Goal: Find contact information: Find contact information

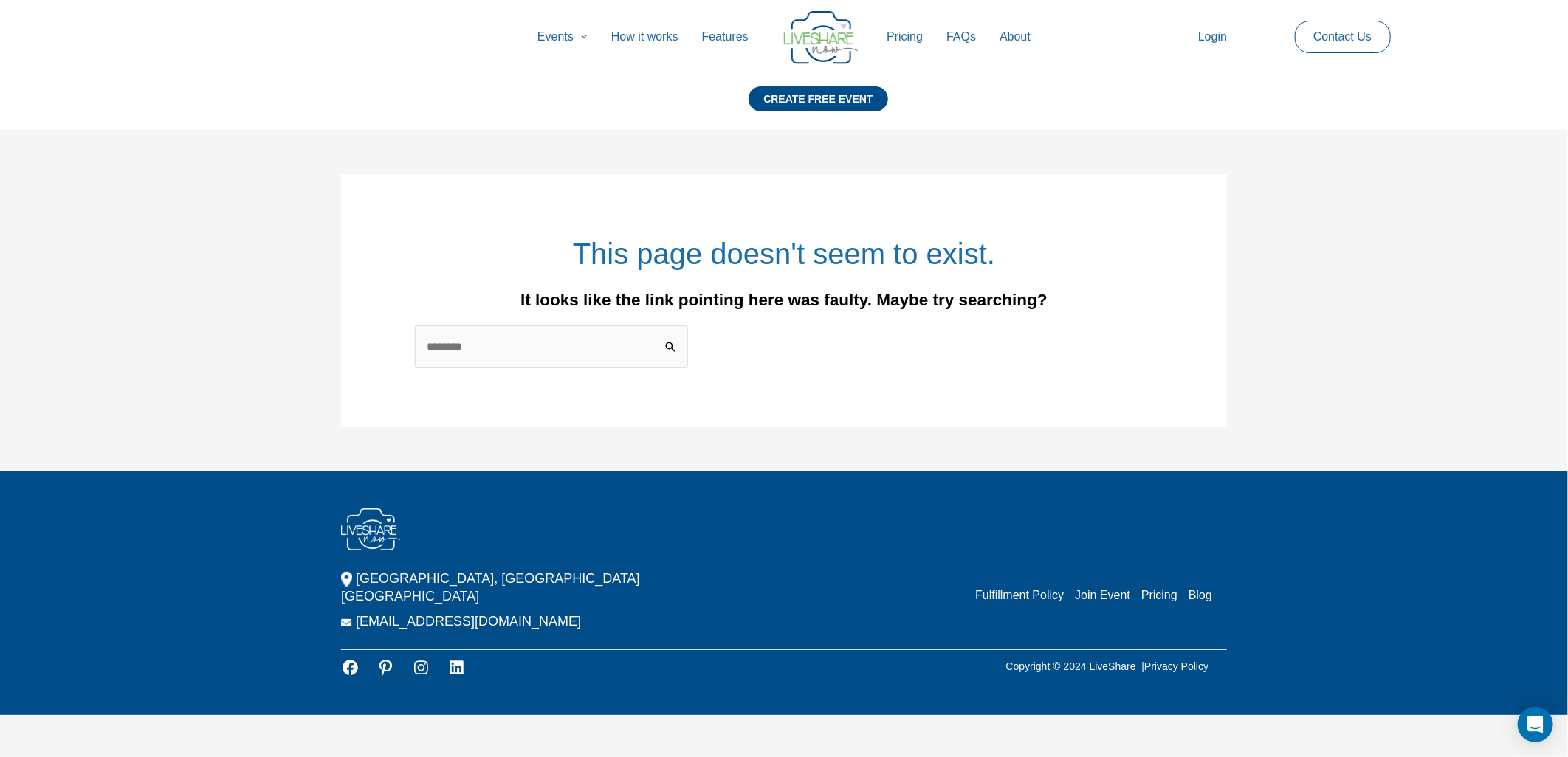
click at [1341, 31] on link "Contact Us" at bounding box center [1342, 37] width 82 height 31
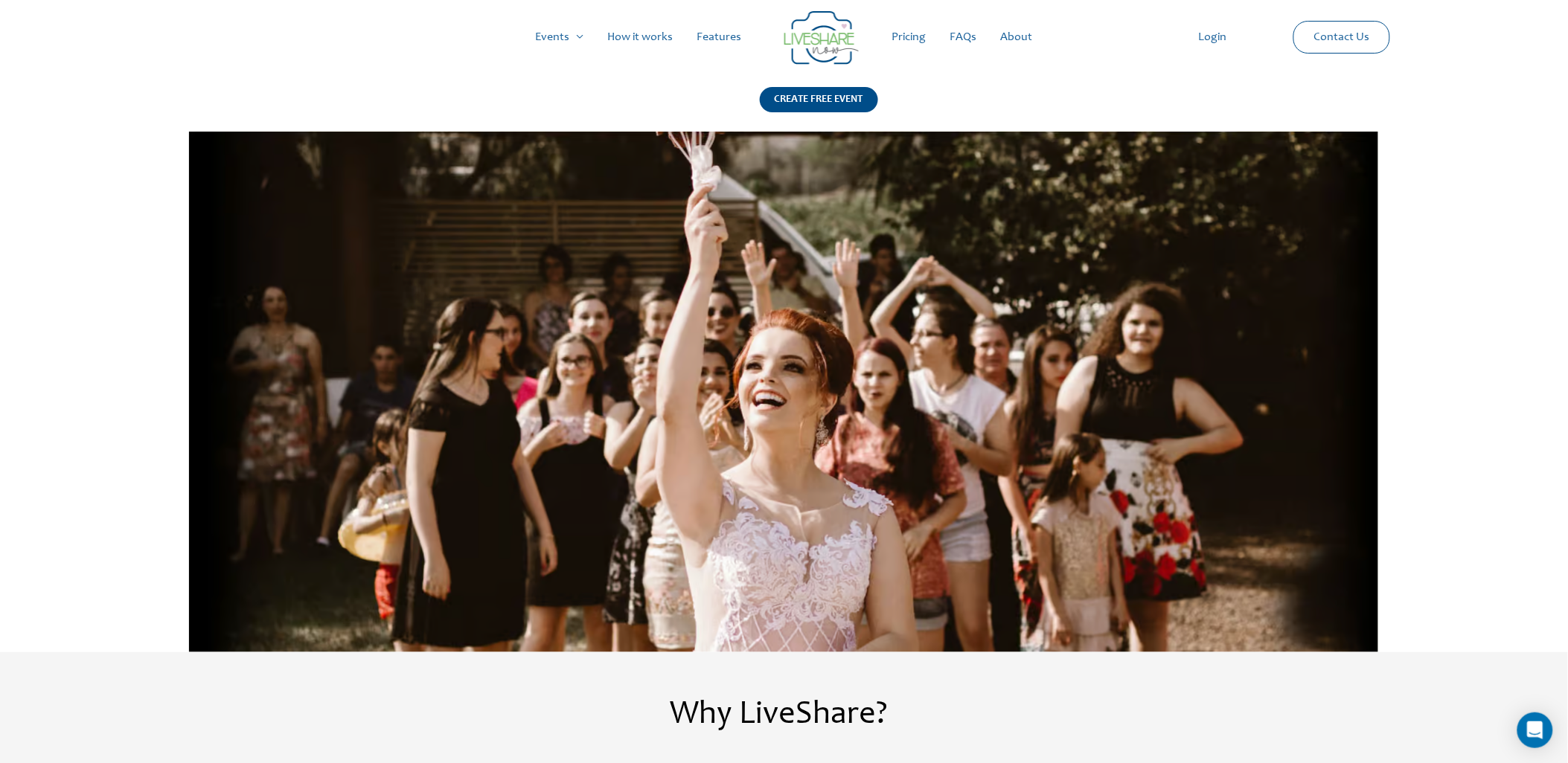
click at [1440, 279] on div at bounding box center [784, 391] width 1568 height 521
click at [898, 42] on link "Pricing" at bounding box center [909, 36] width 58 height 48
